Goal: Information Seeking & Learning: Find contact information

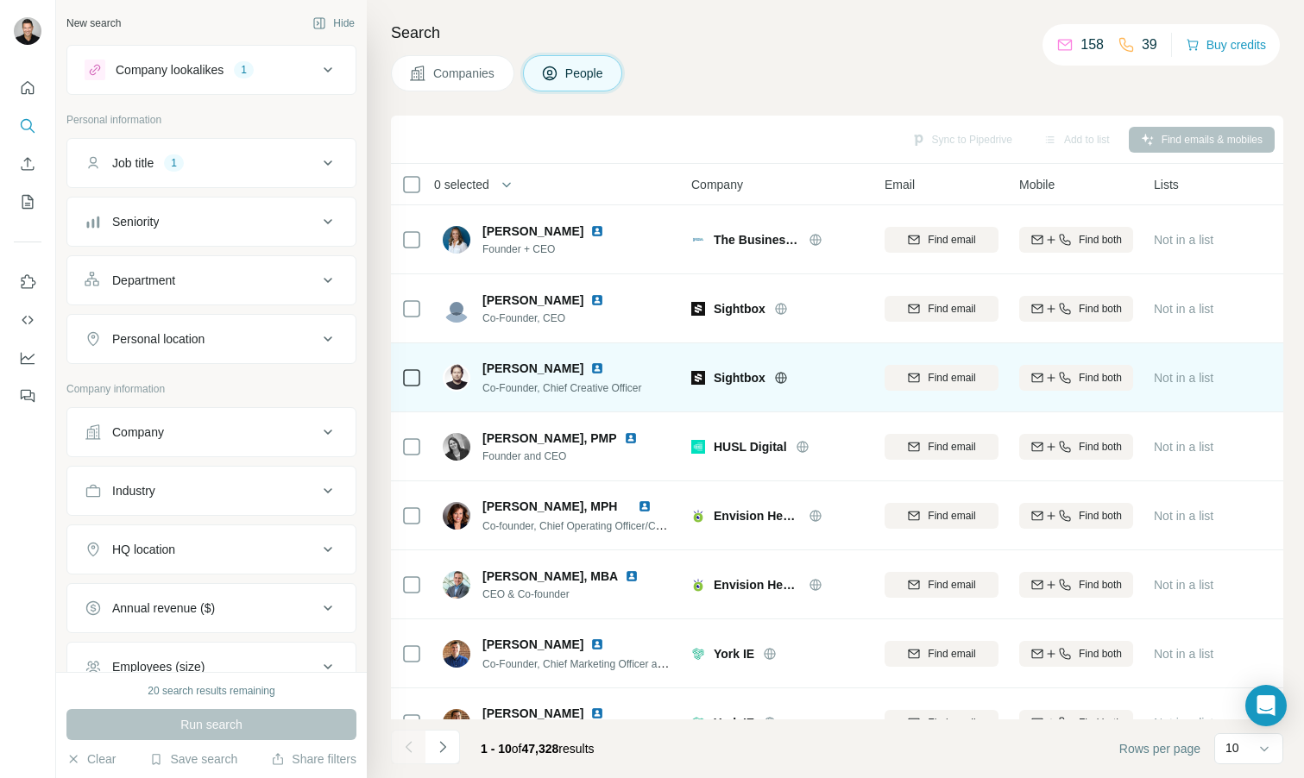
scroll to position [176, 0]
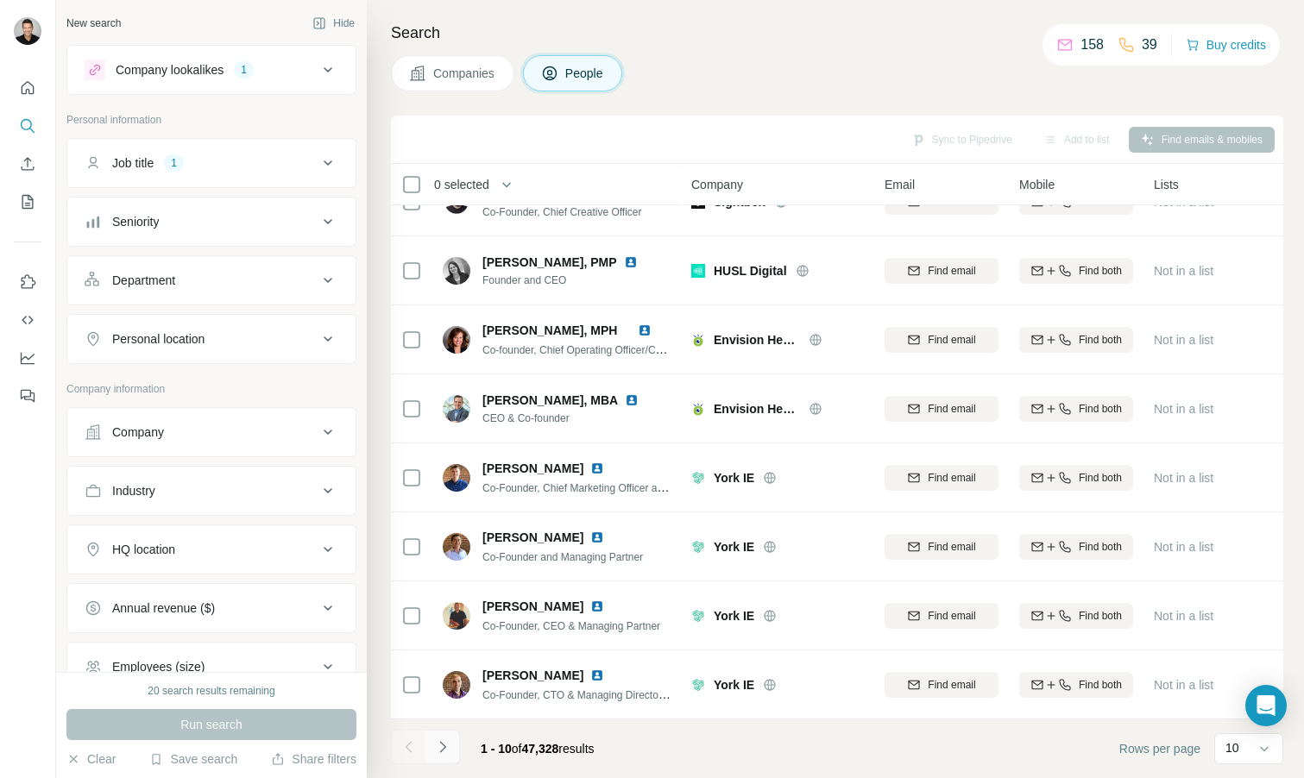
click at [451, 754] on button "Navigate to next page" at bounding box center [442, 747] width 35 height 35
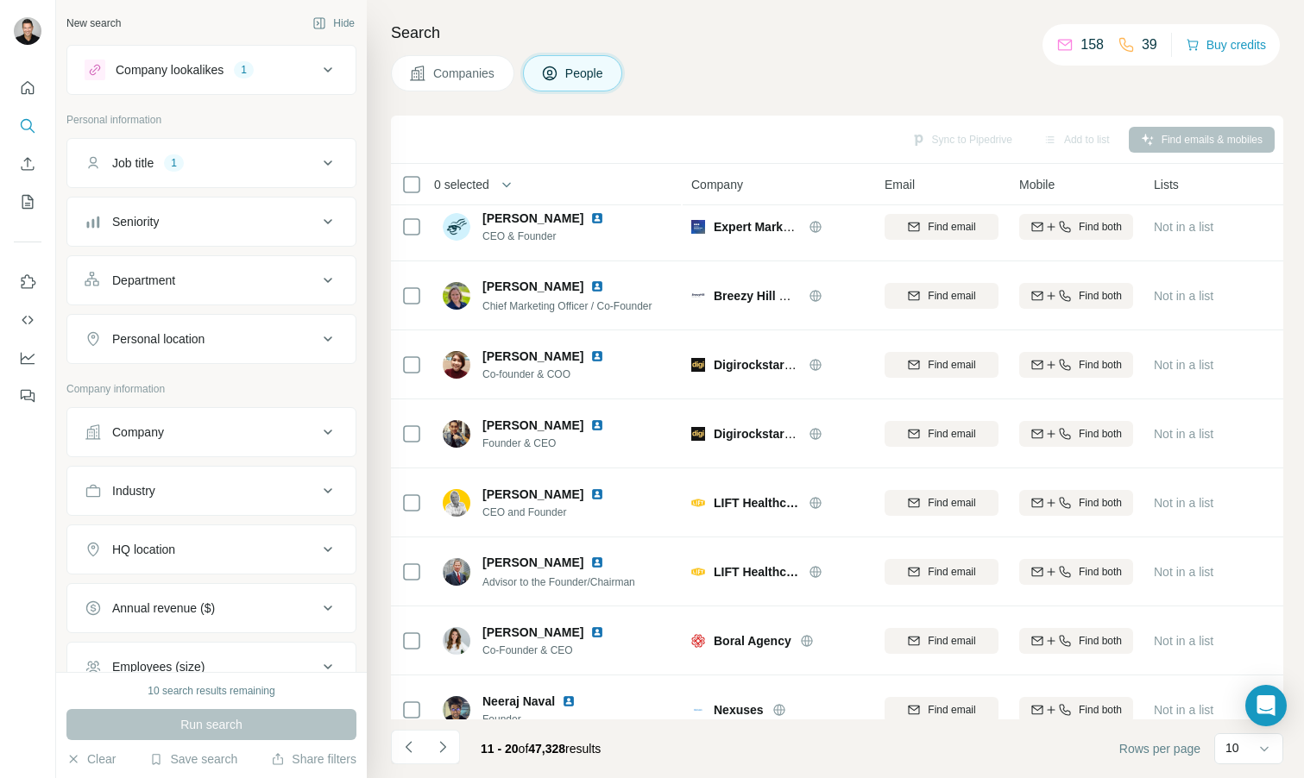
scroll to position [0, 0]
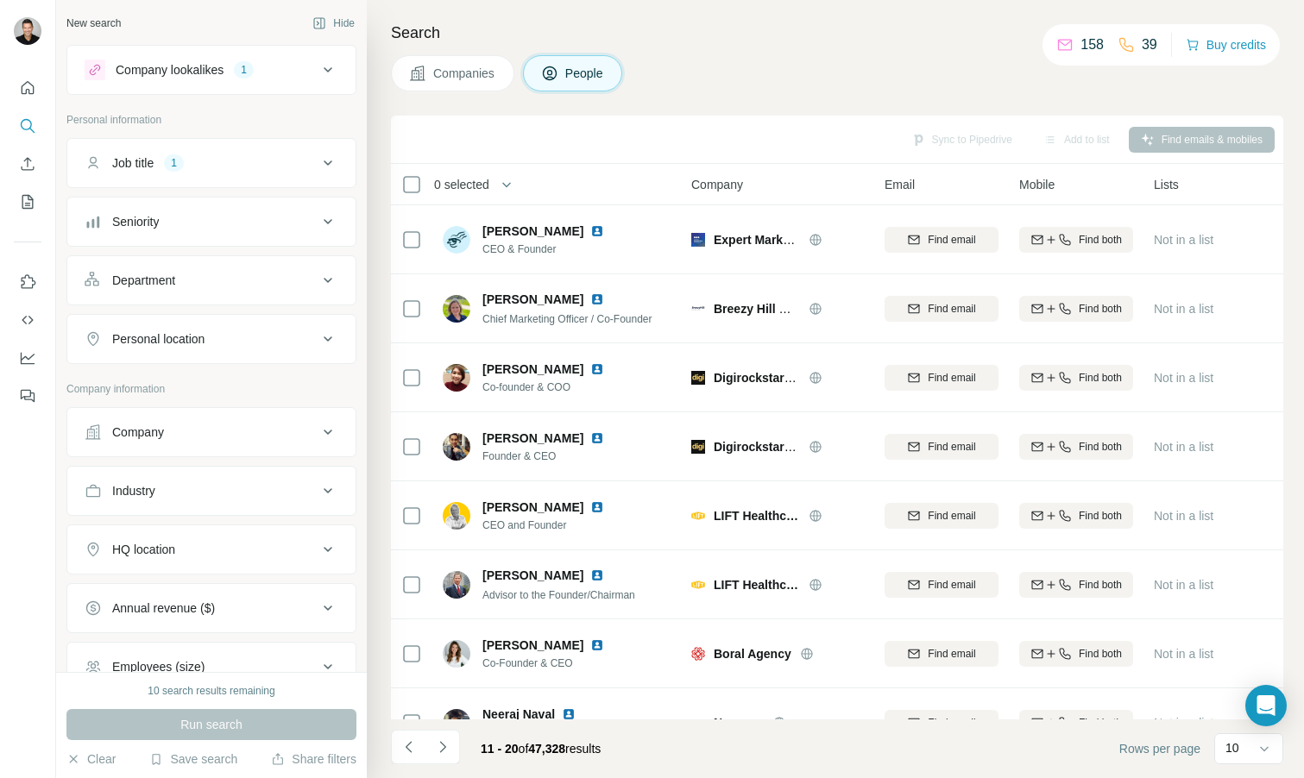
click at [326, 168] on icon at bounding box center [328, 163] width 21 height 21
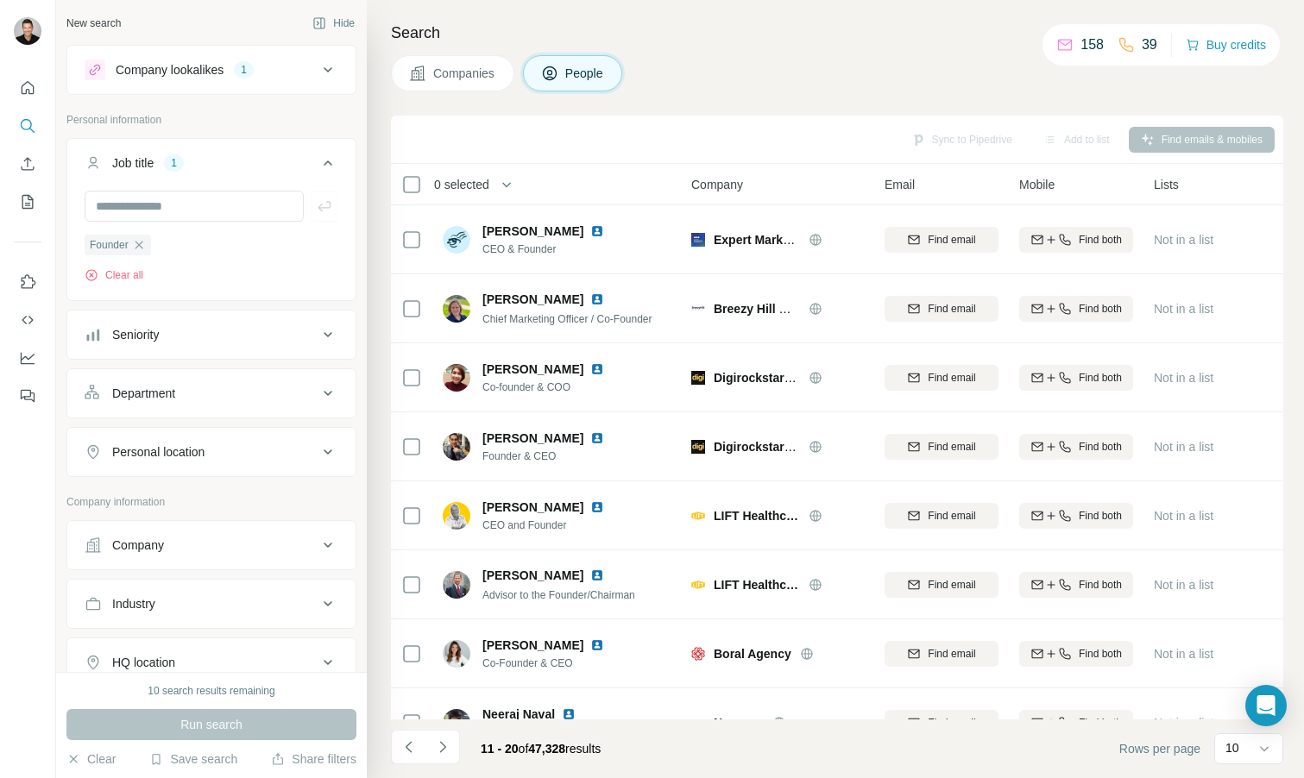
click at [326, 168] on icon at bounding box center [328, 163] width 21 height 21
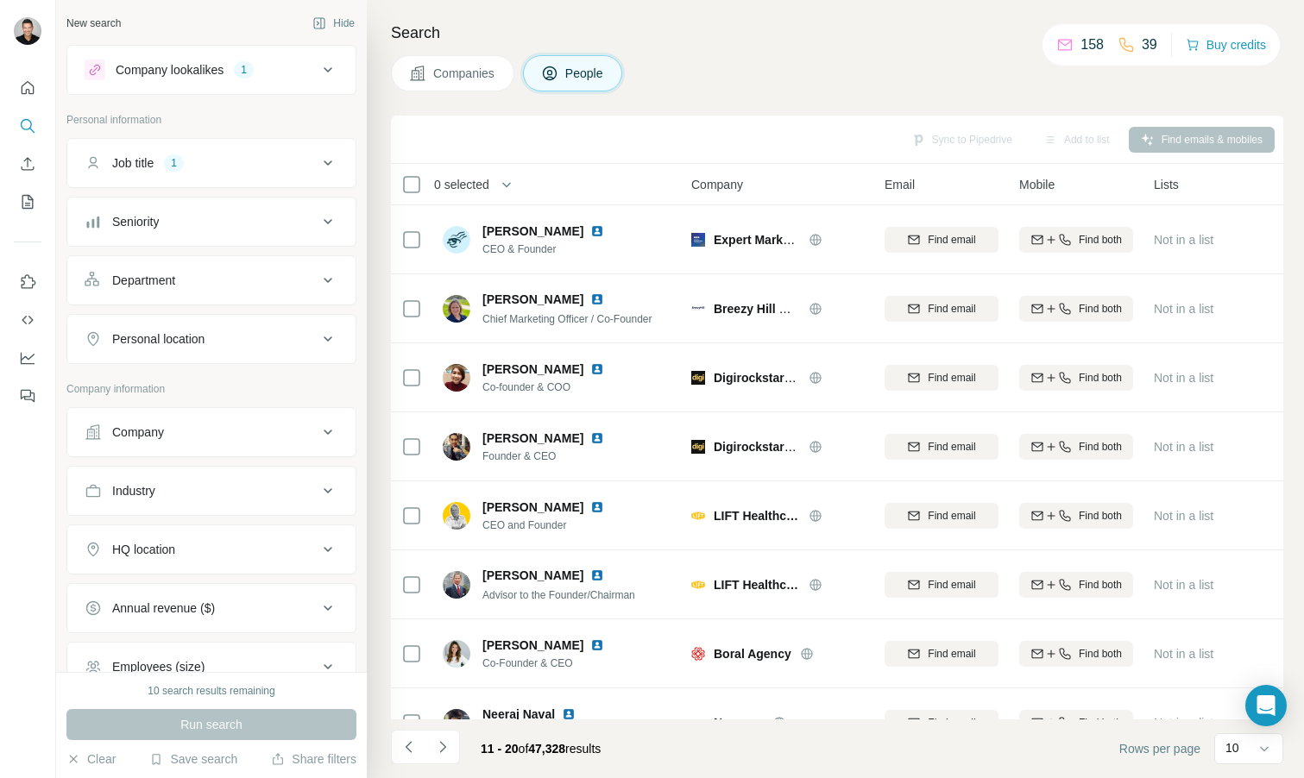
click at [326, 223] on icon at bounding box center [328, 221] width 21 height 21
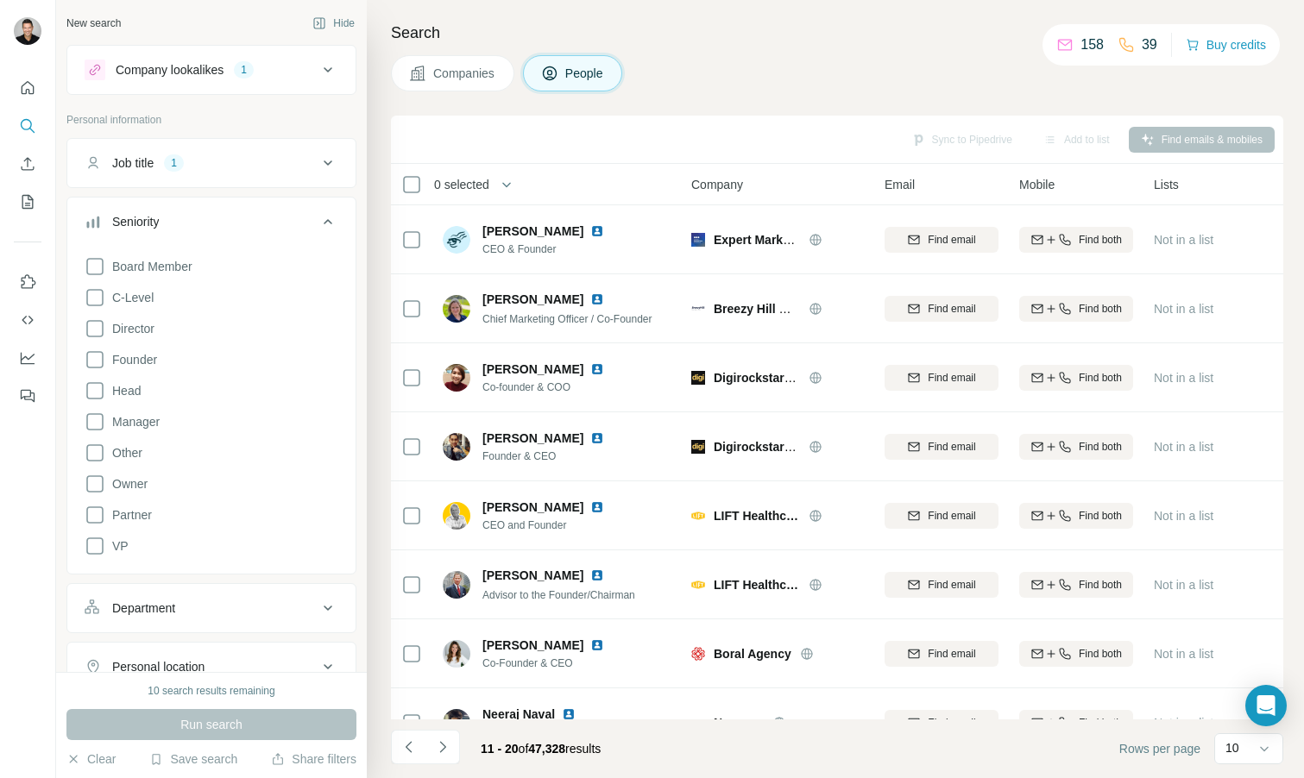
click at [326, 223] on icon at bounding box center [328, 221] width 21 height 21
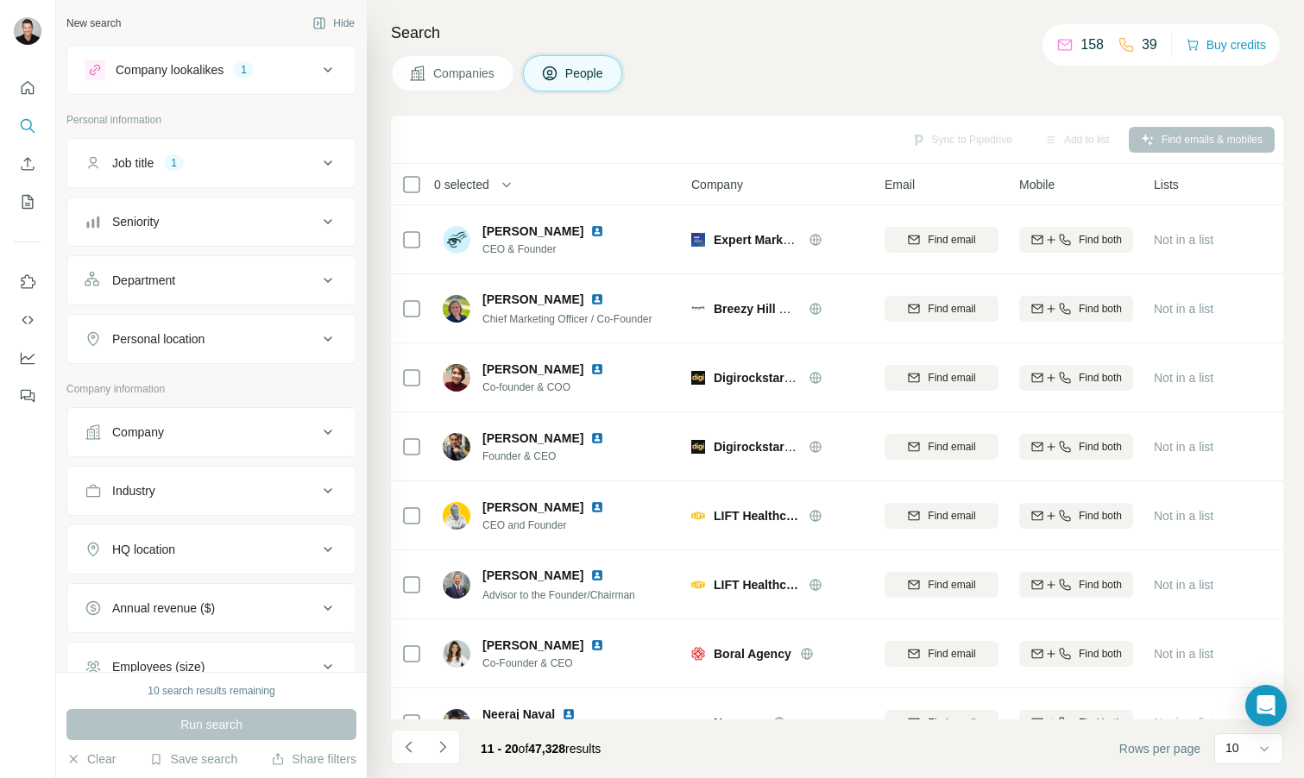
click at [328, 278] on icon at bounding box center [328, 280] width 21 height 21
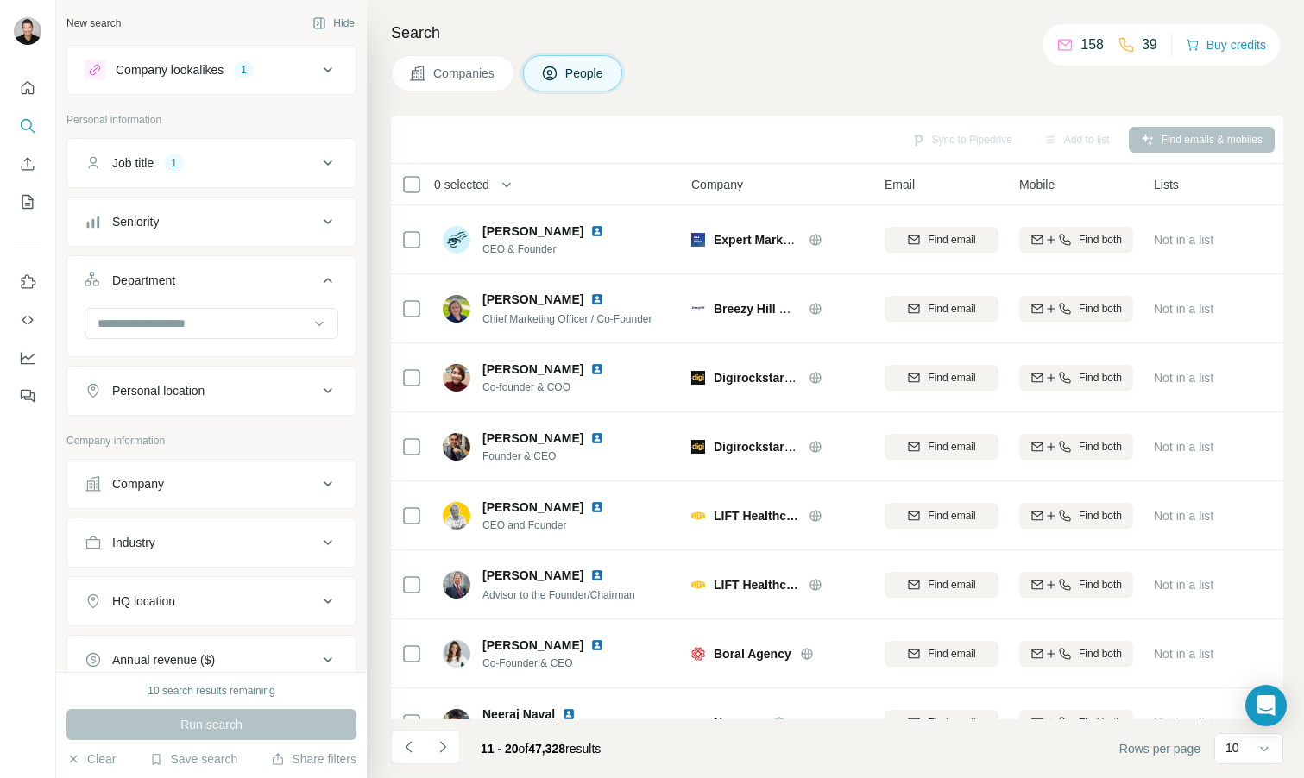
click at [328, 278] on icon at bounding box center [328, 280] width 9 height 5
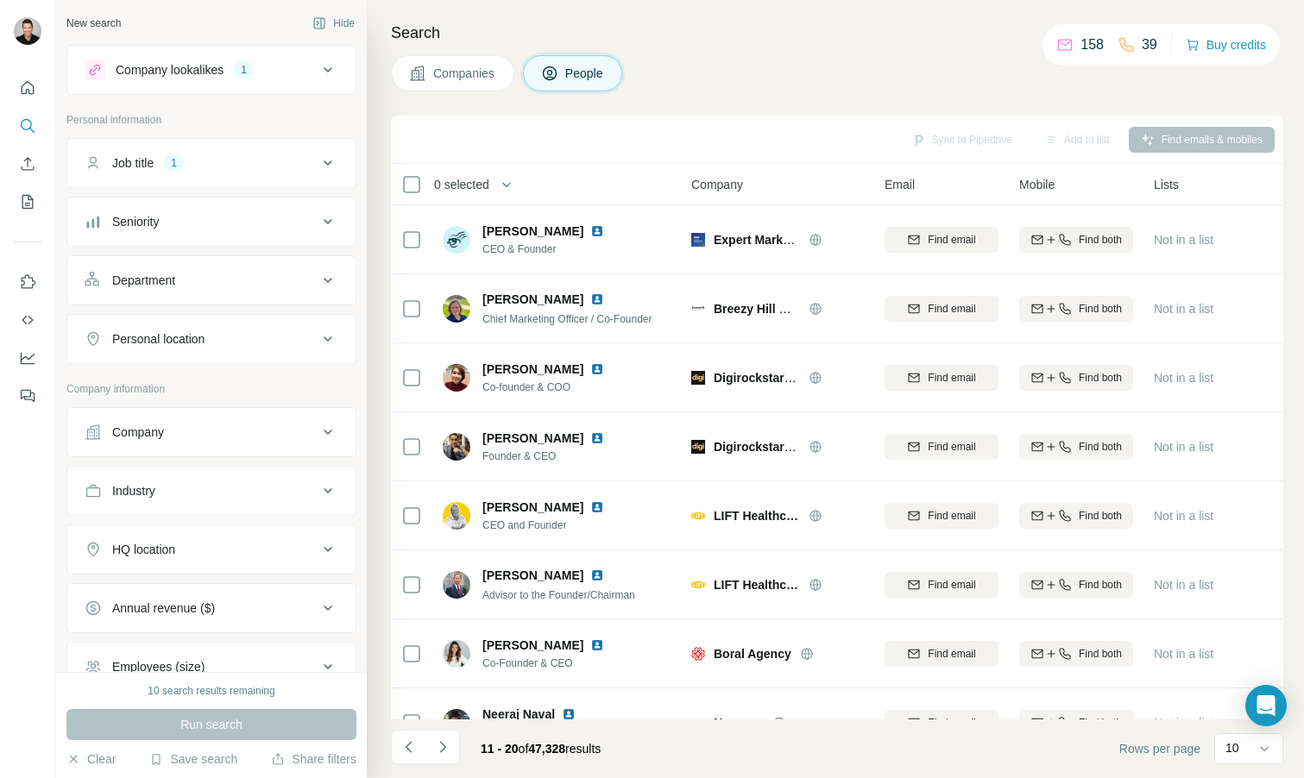
click at [326, 334] on icon at bounding box center [328, 339] width 21 height 21
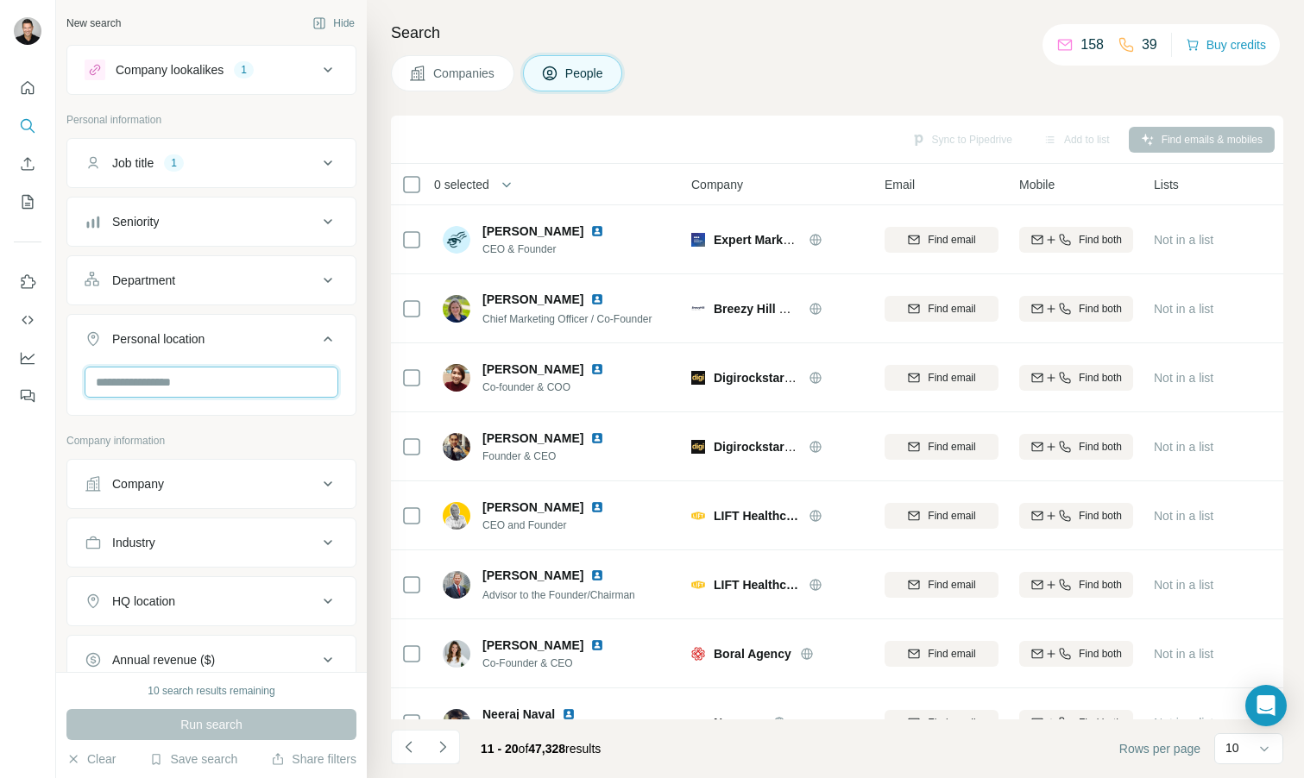
click at [218, 382] on input "text" at bounding box center [212, 382] width 254 height 31
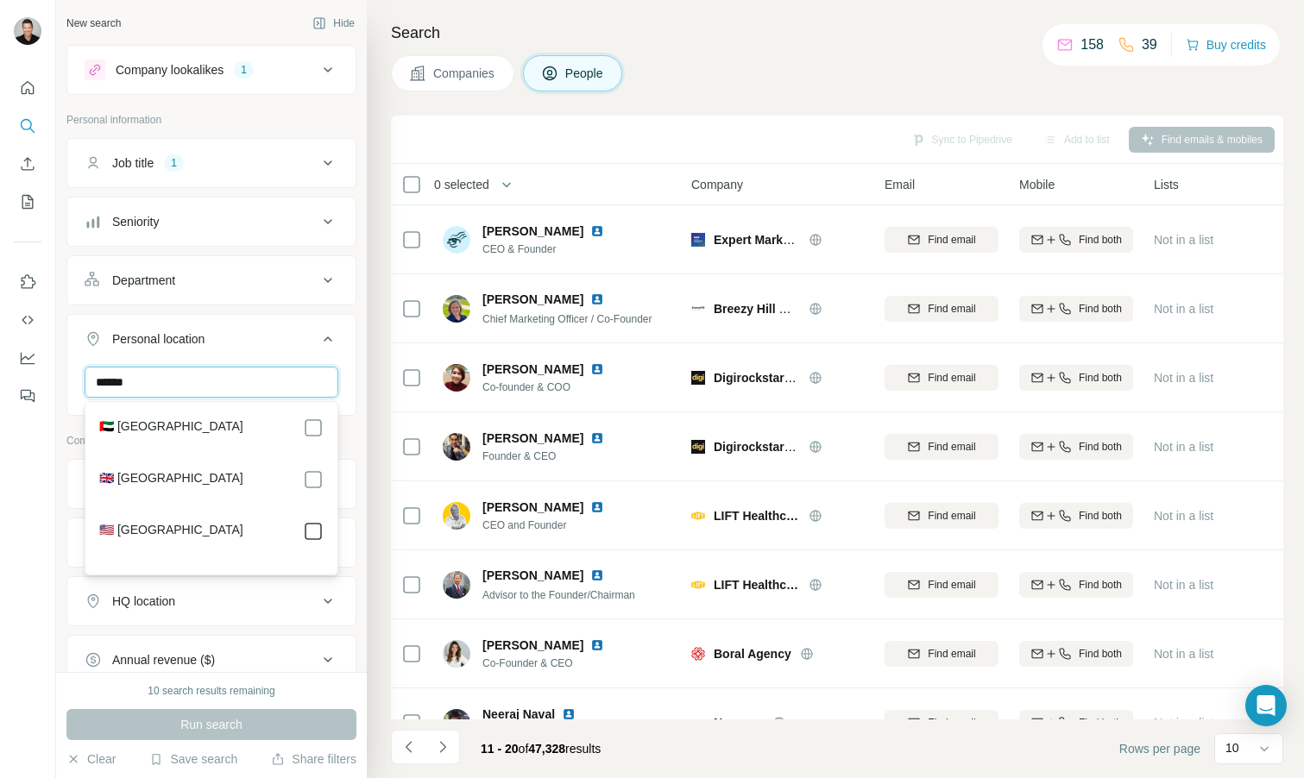
type input "******"
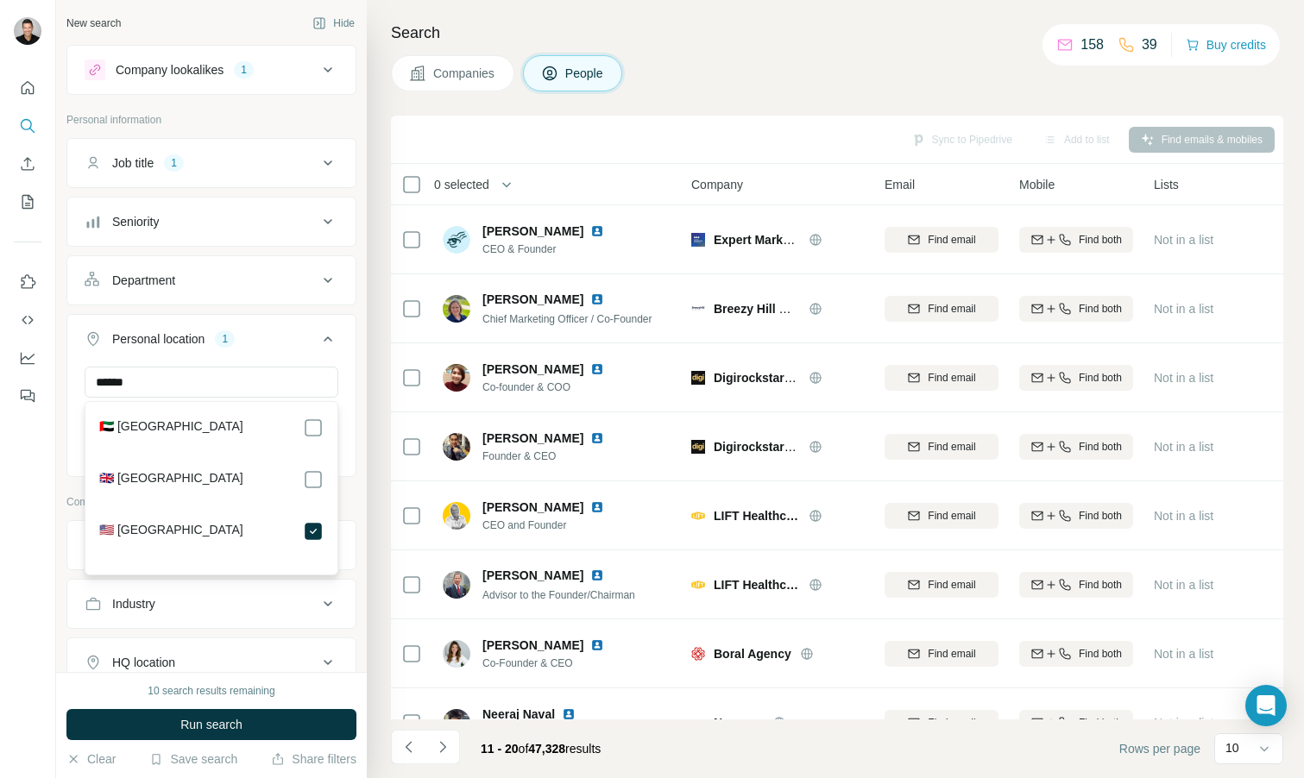
click at [362, 405] on div "New search Hide Company lookalikes 1 Personal information Job title 1 Seniority…" at bounding box center [211, 336] width 311 height 672
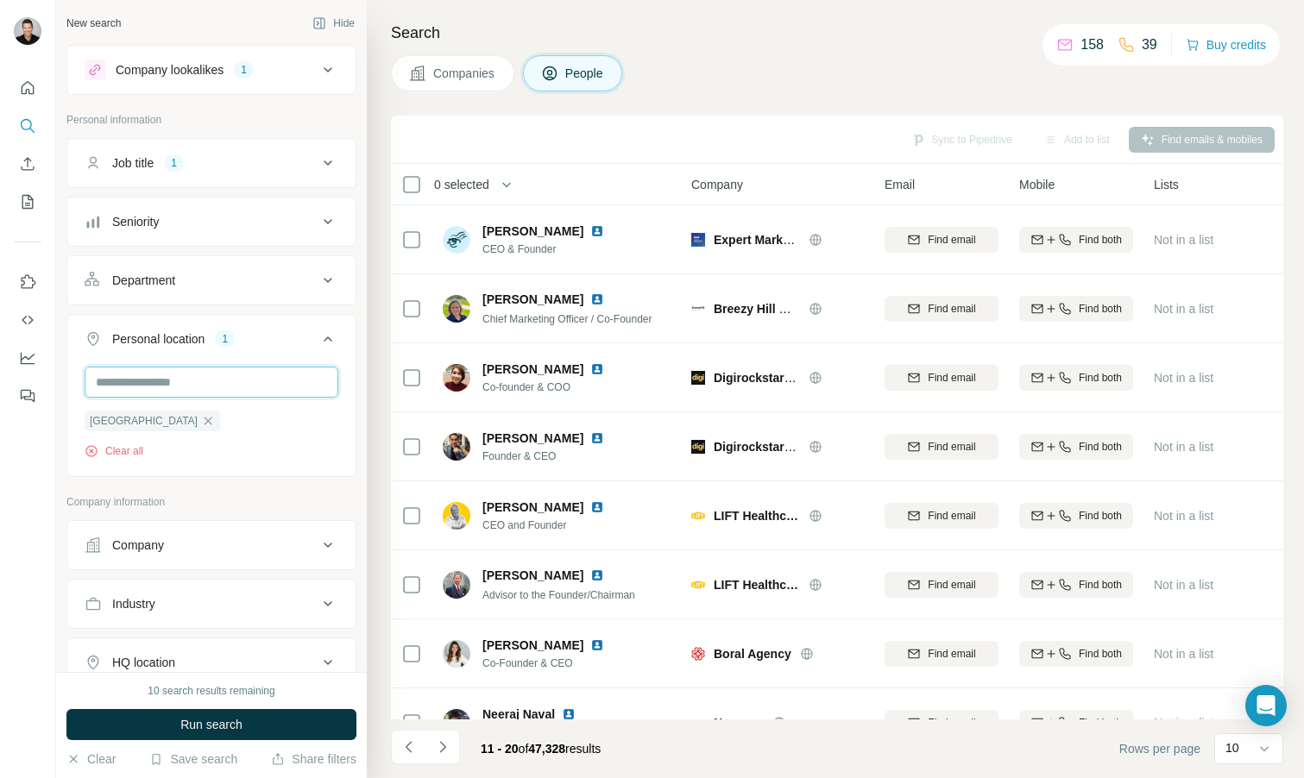
click at [192, 382] on input "text" at bounding box center [212, 382] width 254 height 31
type input "******"
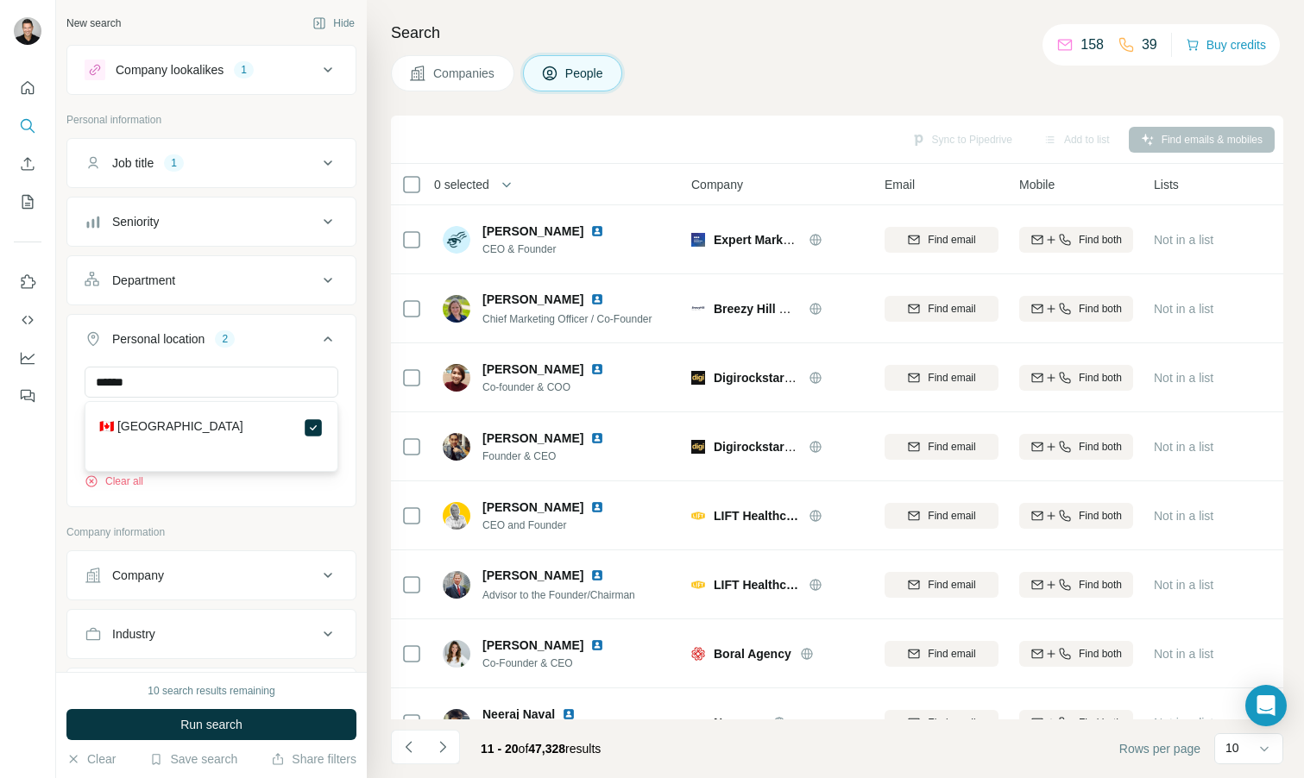
click at [352, 438] on div "****** [GEOGRAPHIC_DATA] [GEOGRAPHIC_DATA] Clear all" at bounding box center [211, 435] width 288 height 136
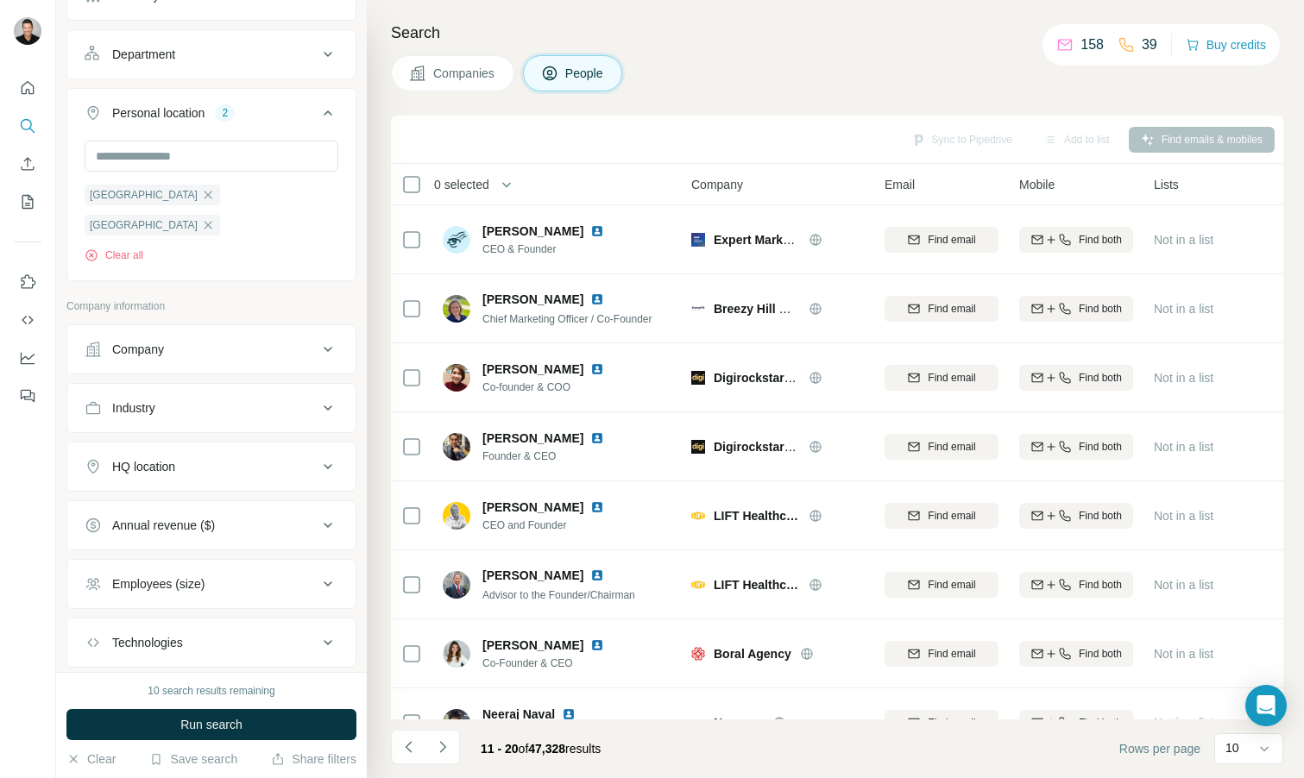
scroll to position [299, 0]
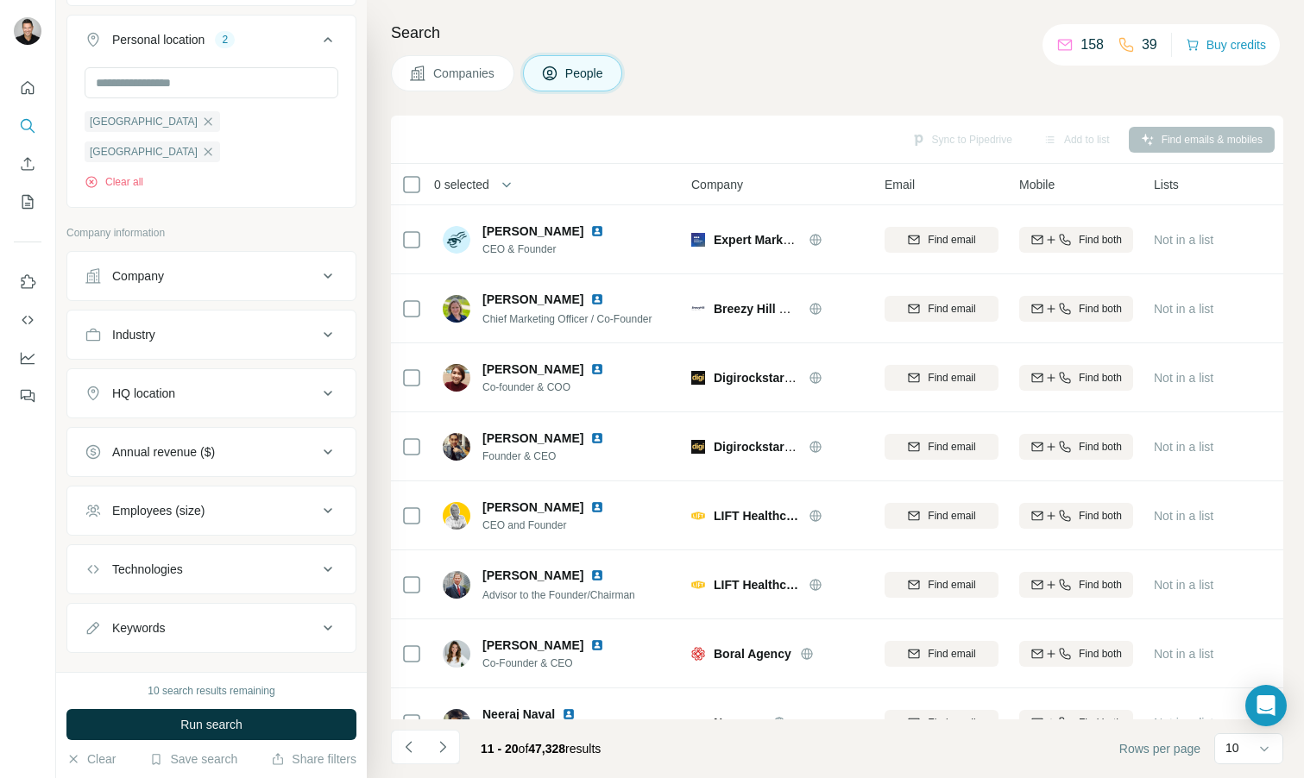
click at [329, 266] on icon at bounding box center [328, 276] width 21 height 21
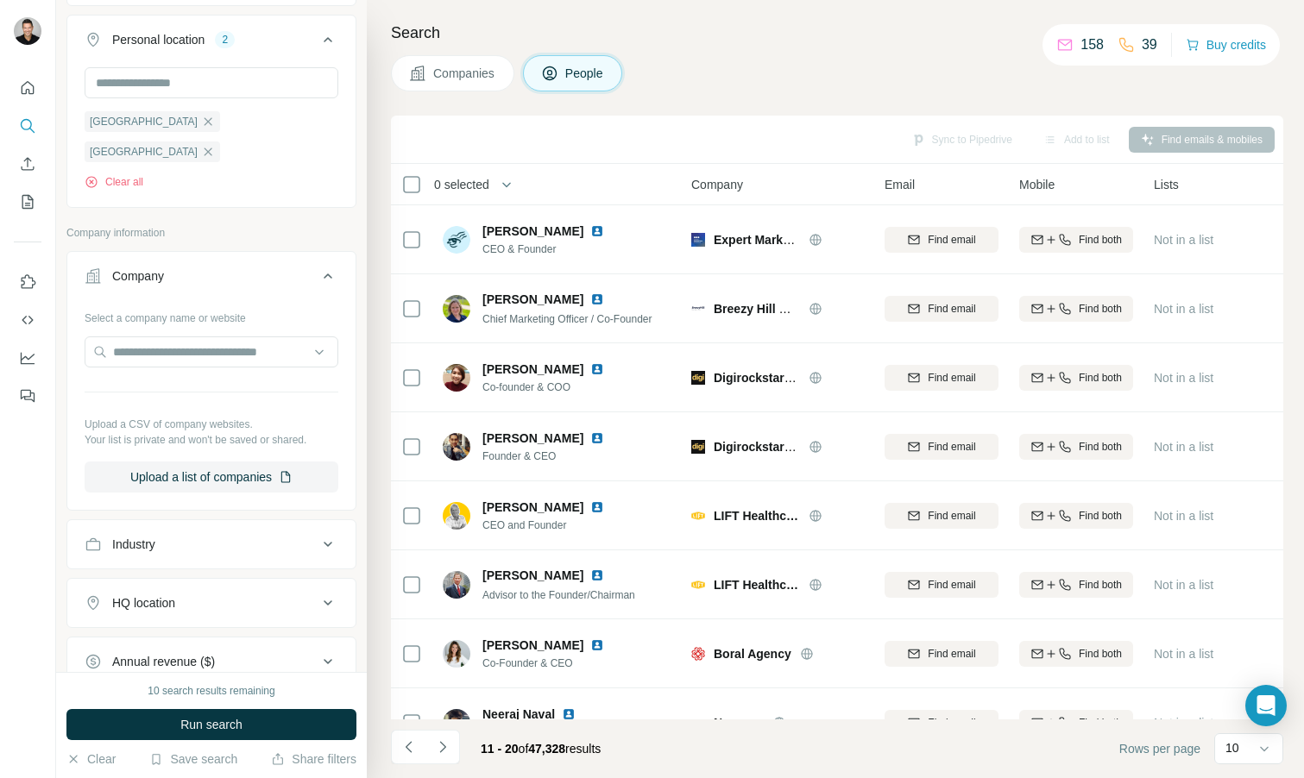
click at [329, 274] on icon at bounding box center [328, 276] width 9 height 5
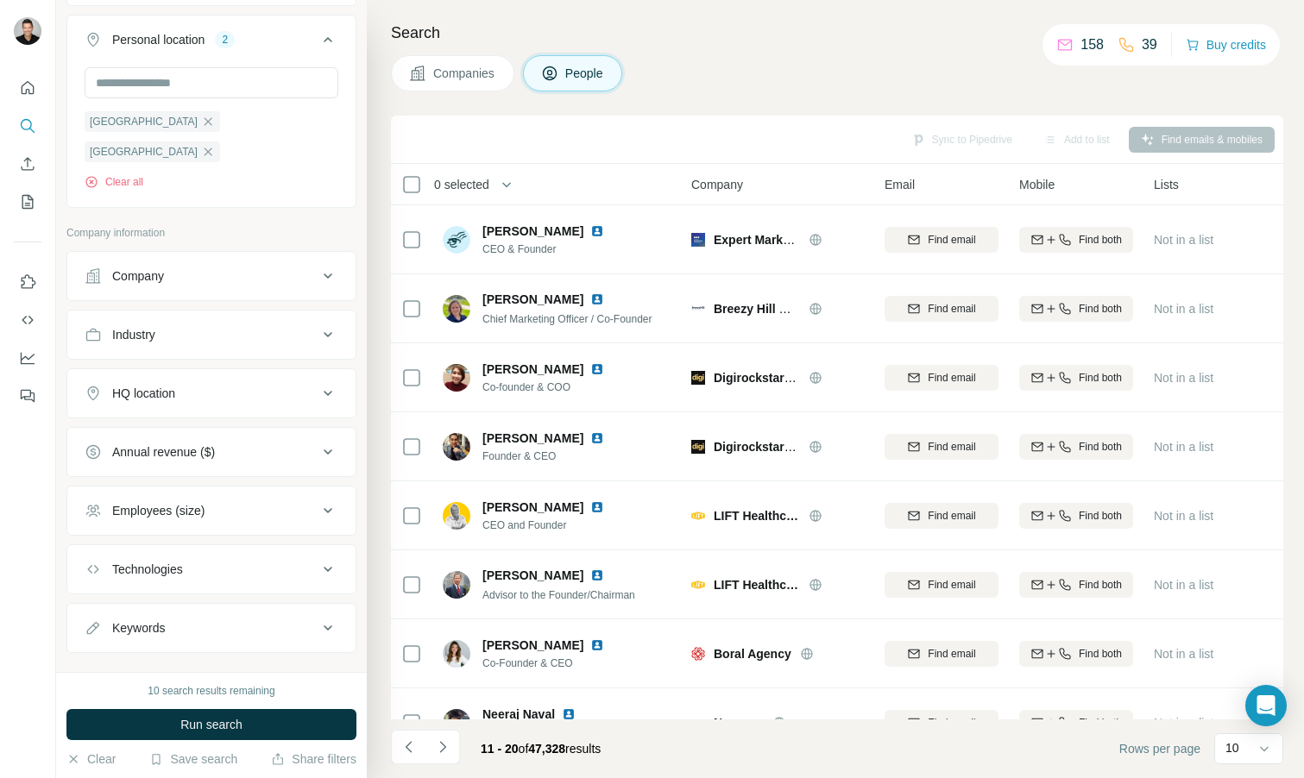
click at [323, 324] on icon at bounding box center [328, 334] width 21 height 21
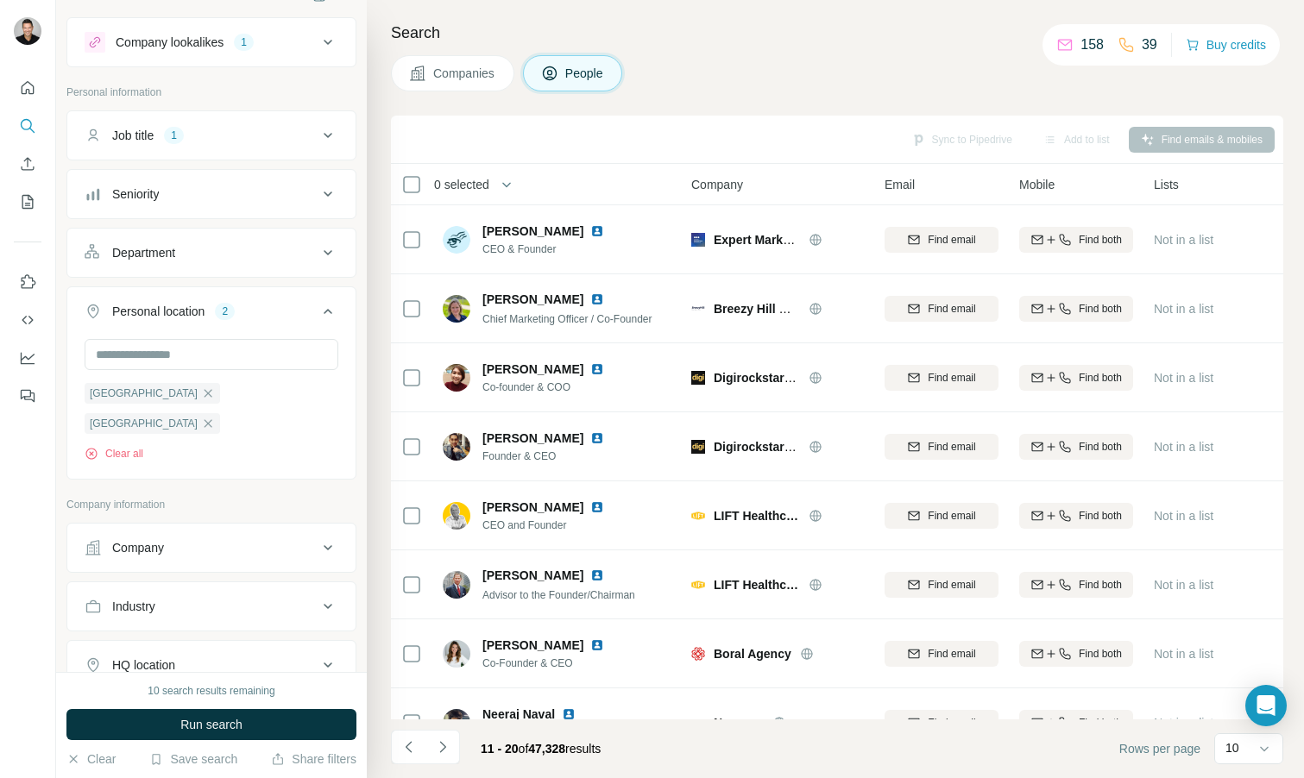
scroll to position [0, 0]
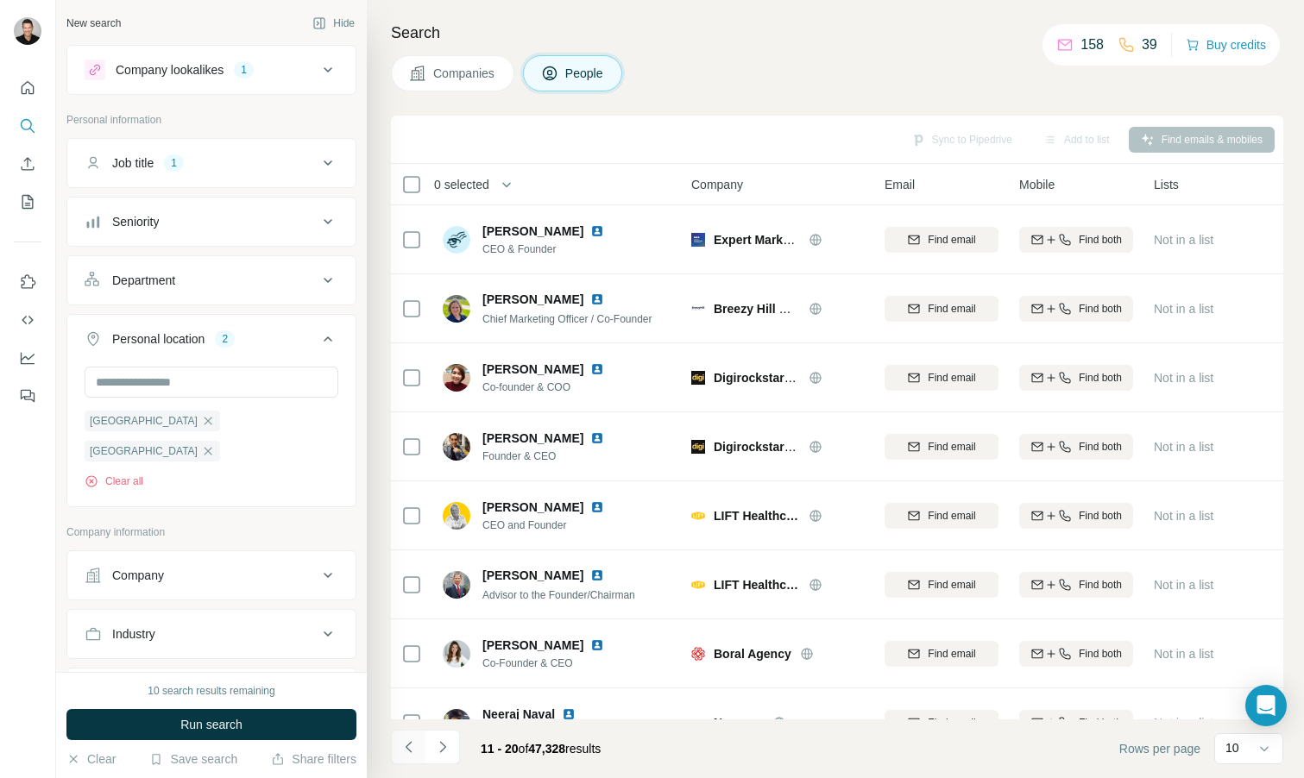
click at [407, 752] on icon "Navigate to previous page" at bounding box center [408, 747] width 17 height 17
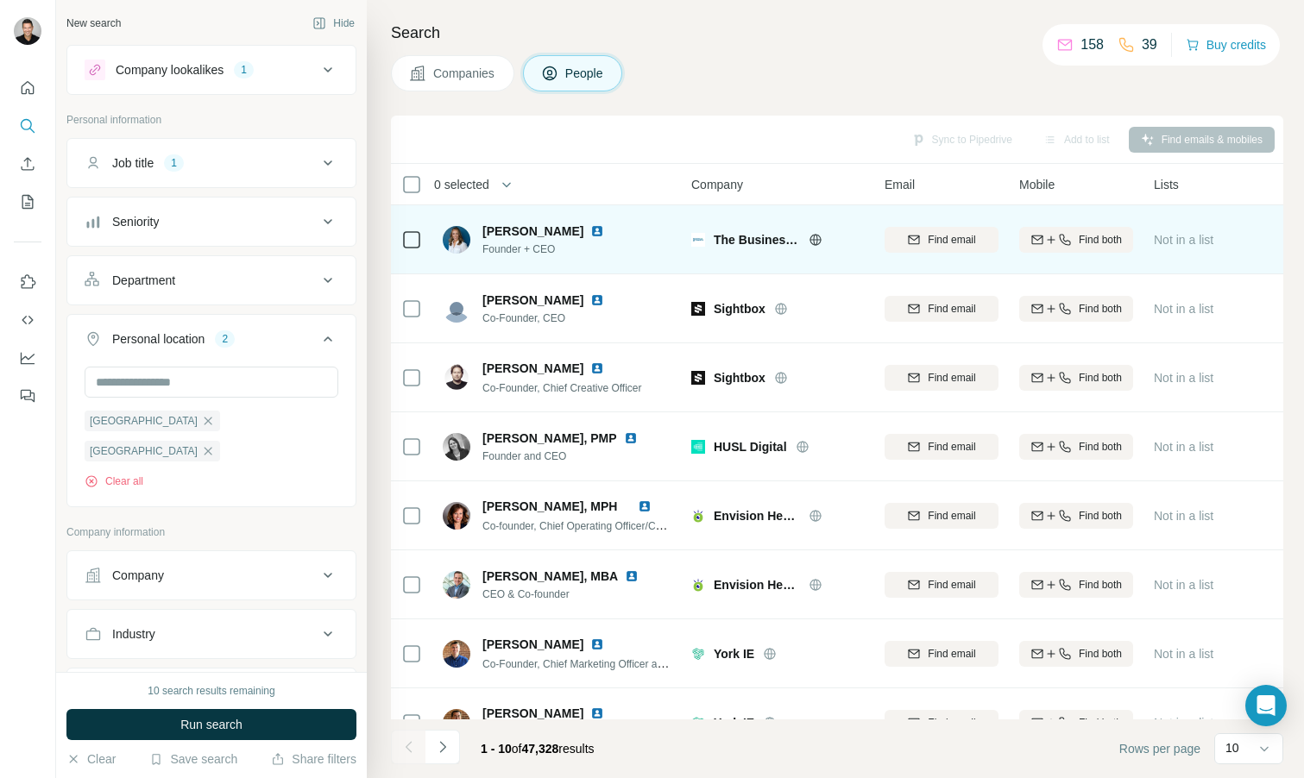
click at [590, 234] on img at bounding box center [597, 231] width 14 height 14
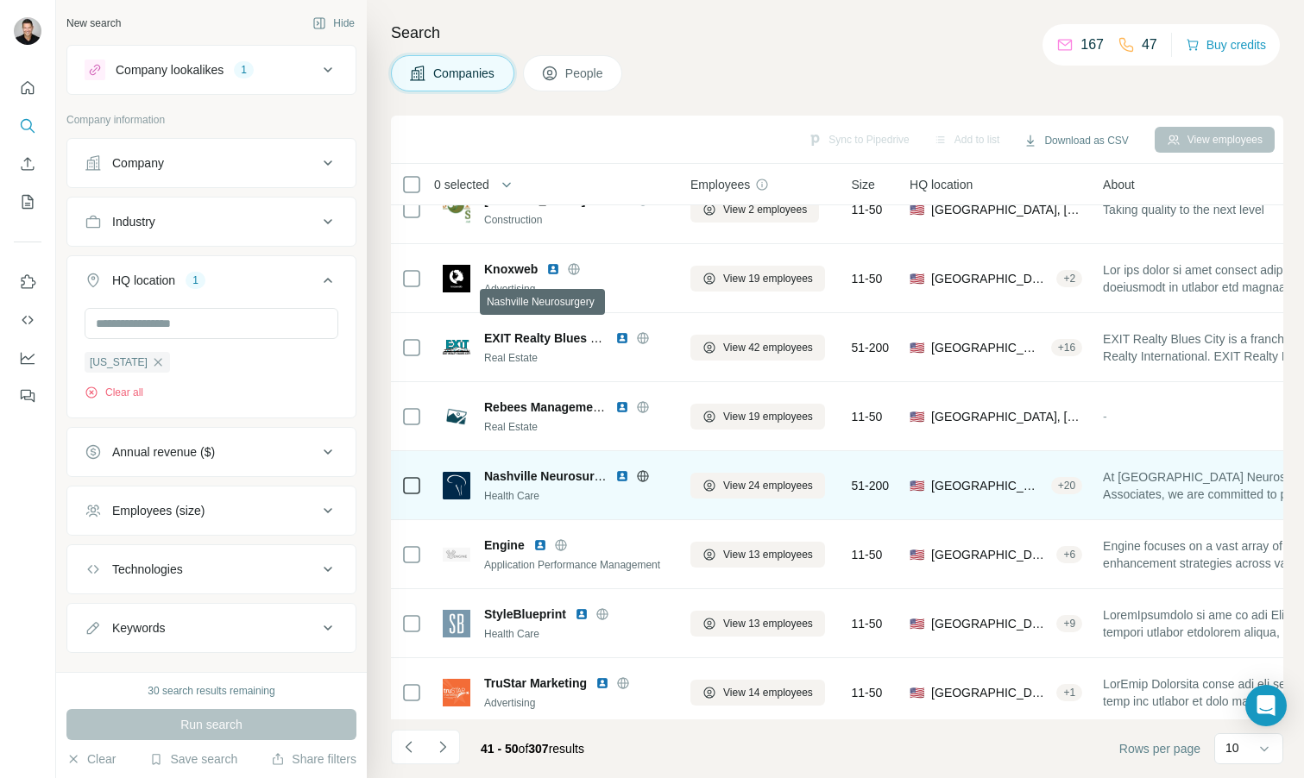
scroll to position [0, 1]
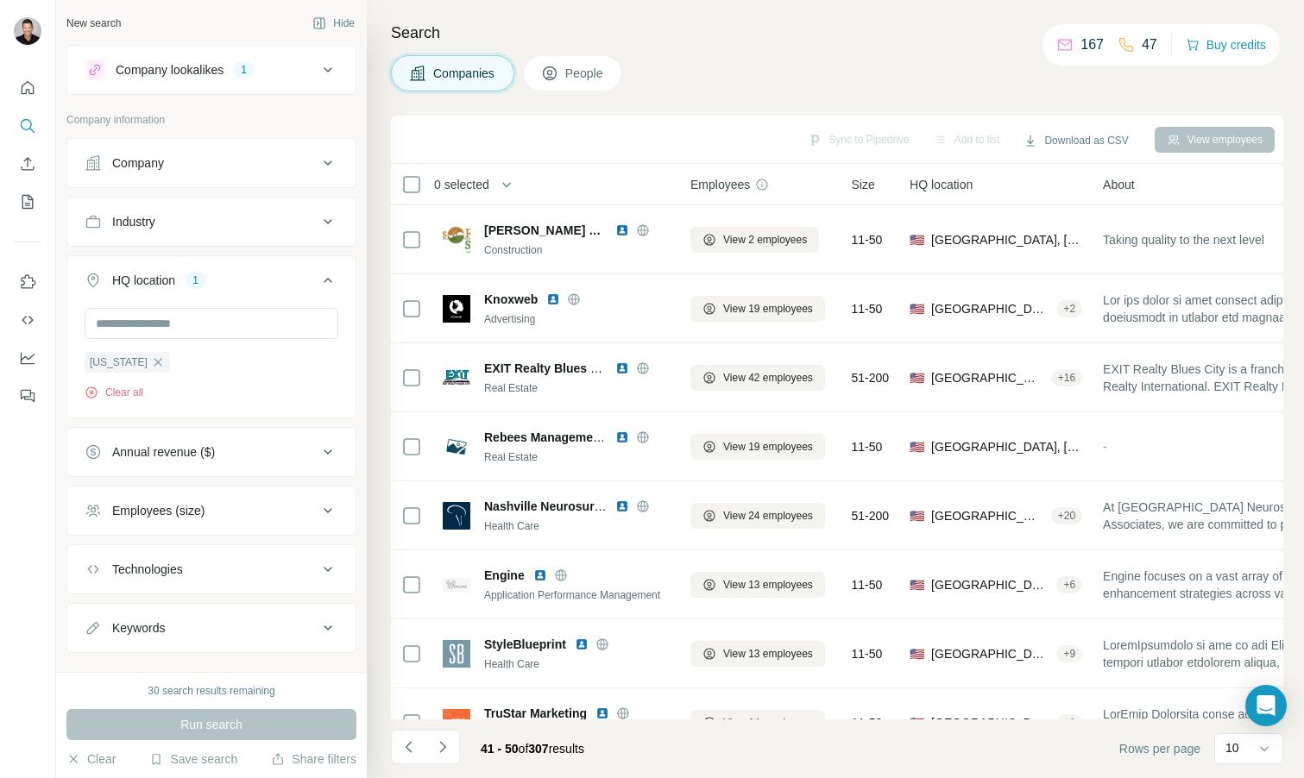
click at [326, 69] on icon at bounding box center [328, 70] width 21 height 21
